Goal: Task Accomplishment & Management: Use online tool/utility

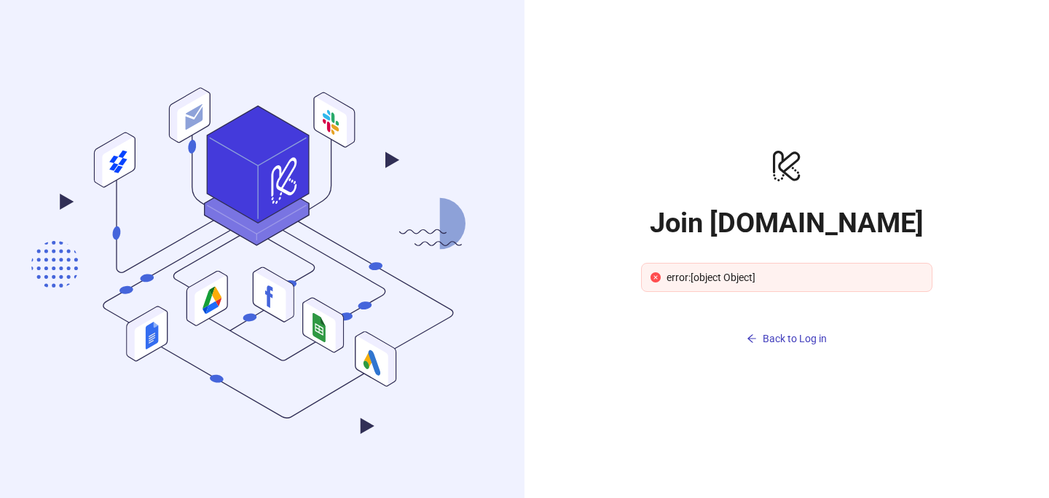
click at [705, 195] on div "logo/logo-mobile Join [DOMAIN_NAME] error:[object Object] Back to Log in" at bounding box center [786, 249] width 291 height 203
drag, startPoint x: 702, startPoint y: 238, endPoint x: 870, endPoint y: 372, distance: 214.8
click at [878, 274] on div "logo/logo-mobile Join [DOMAIN_NAME] error:[object Object] Back to Log in" at bounding box center [786, 249] width 291 height 203
drag, startPoint x: 861, startPoint y: 398, endPoint x: 815, endPoint y: 363, distance: 58.3
click at [861, 396] on div "logo/logo-mobile Join [DOMAIN_NAME] error:[object Object] Back to Log in" at bounding box center [787, 249] width 525 height 498
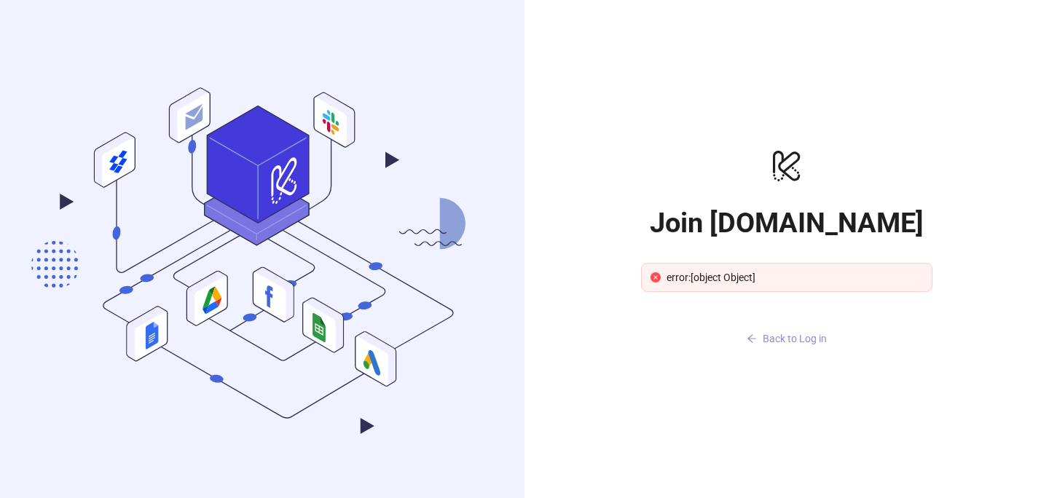
click at [794, 349] on button "Back to Log in" at bounding box center [786, 338] width 291 height 23
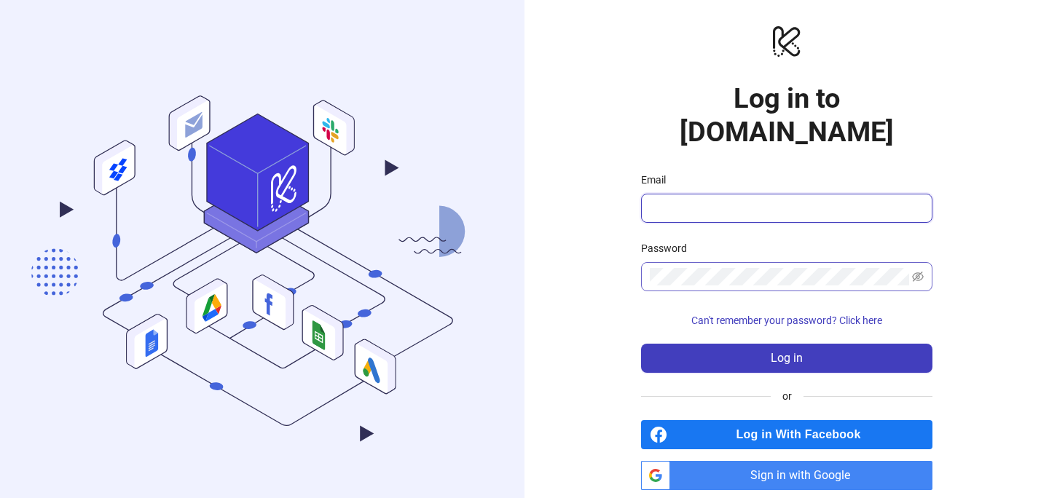
type input "**********"
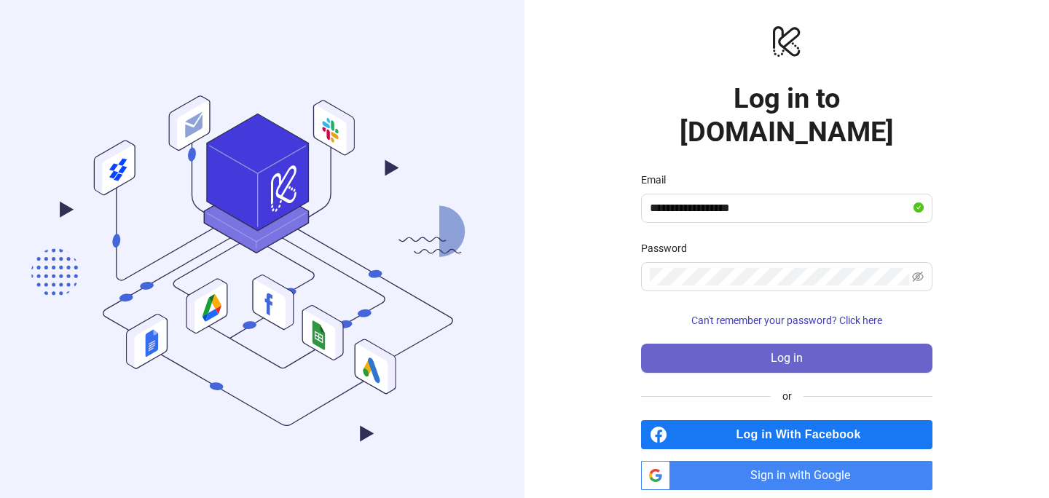
click at [744, 344] on button "Log in" at bounding box center [786, 358] width 291 height 29
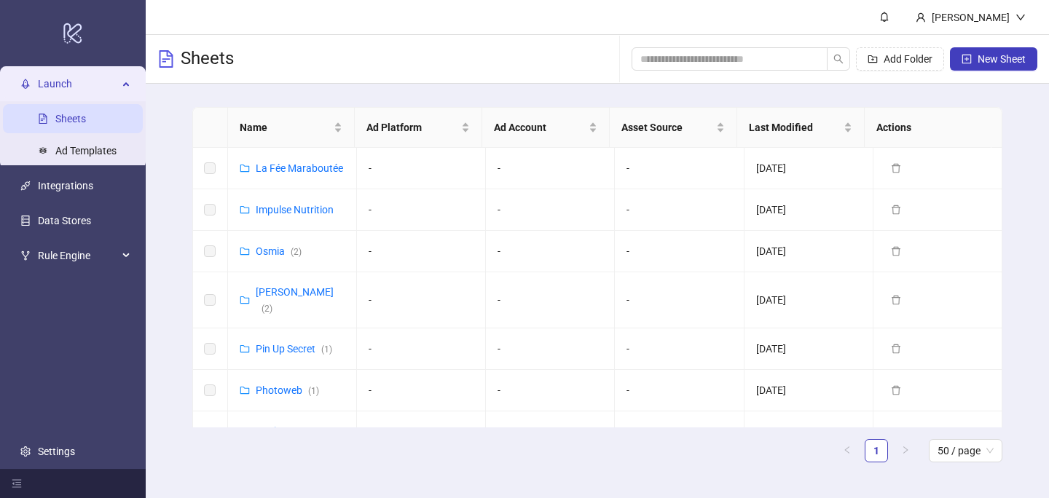
click at [491, 22] on header "[PERSON_NAME]" at bounding box center [598, 17] width 904 height 35
